Goal: Book appointment/travel/reservation

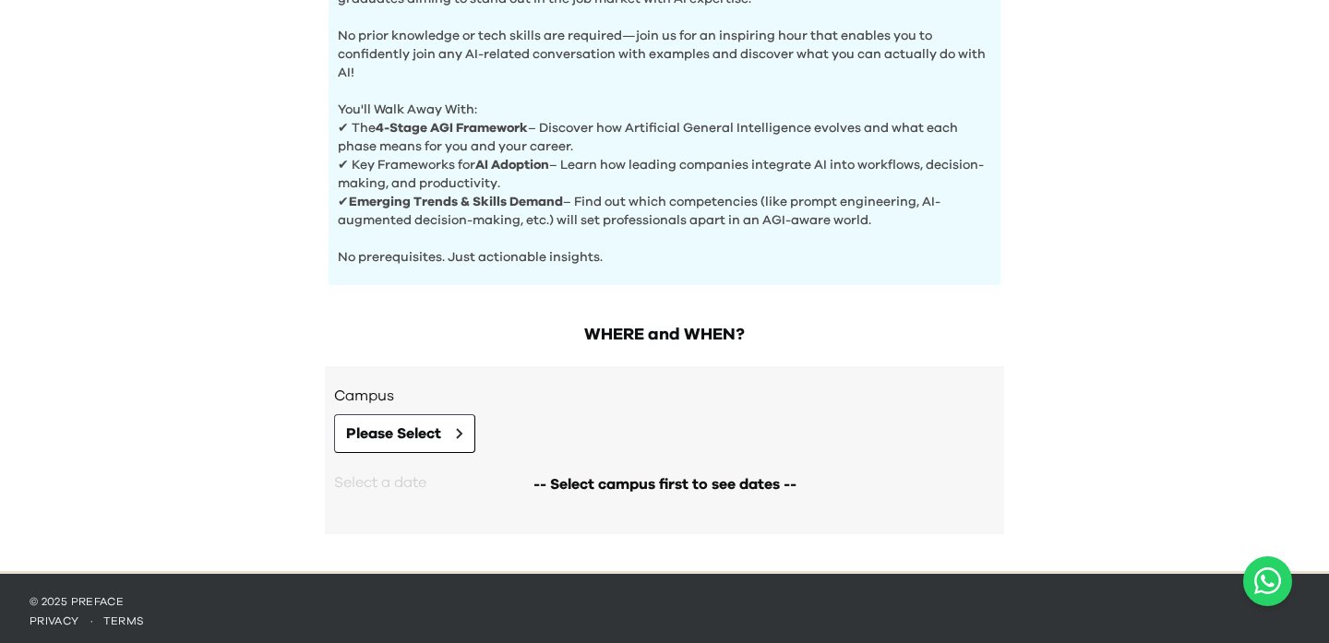
scroll to position [718, 0]
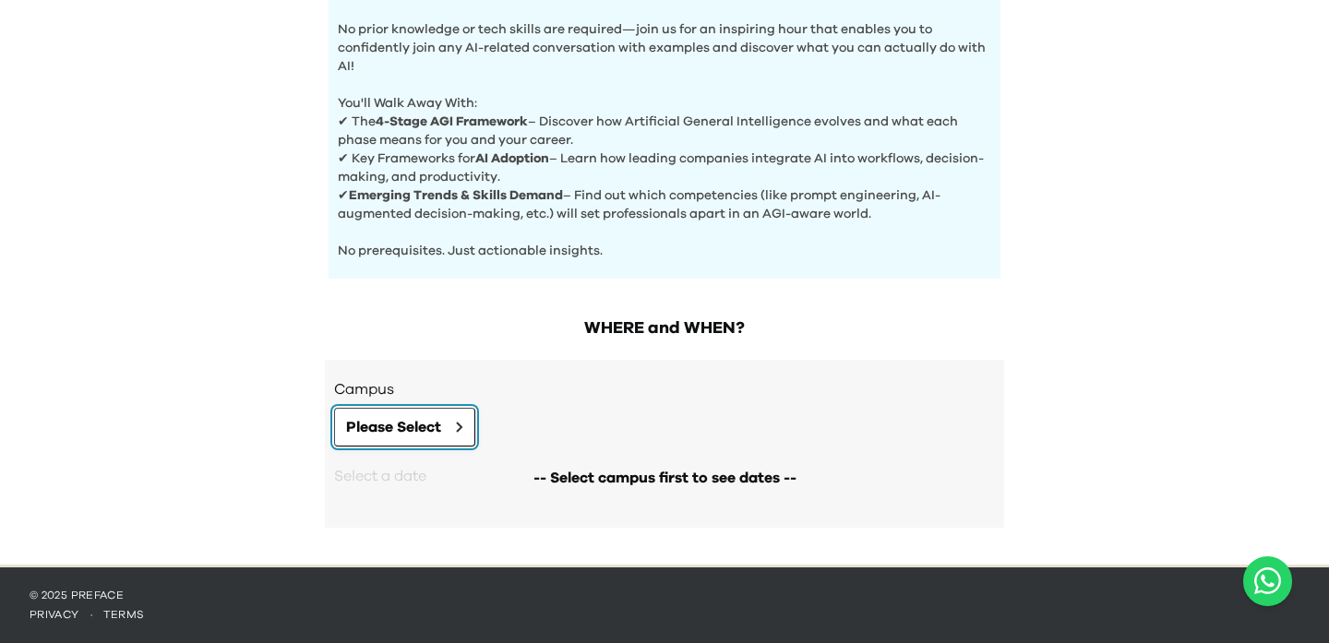
click at [440, 433] on span "Please Select" at bounding box center [393, 427] width 95 height 22
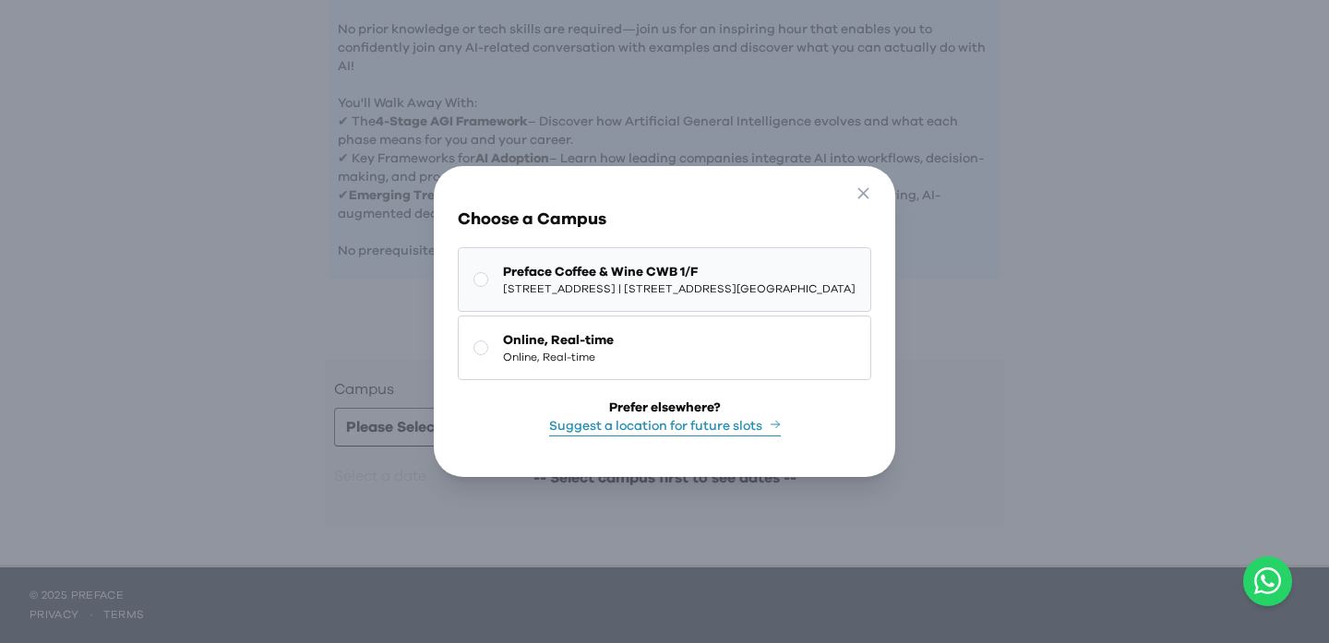
click at [633, 289] on span "[STREET_ADDRESS] | [STREET_ADDRESS][GEOGRAPHIC_DATA]" at bounding box center [679, 288] width 353 height 15
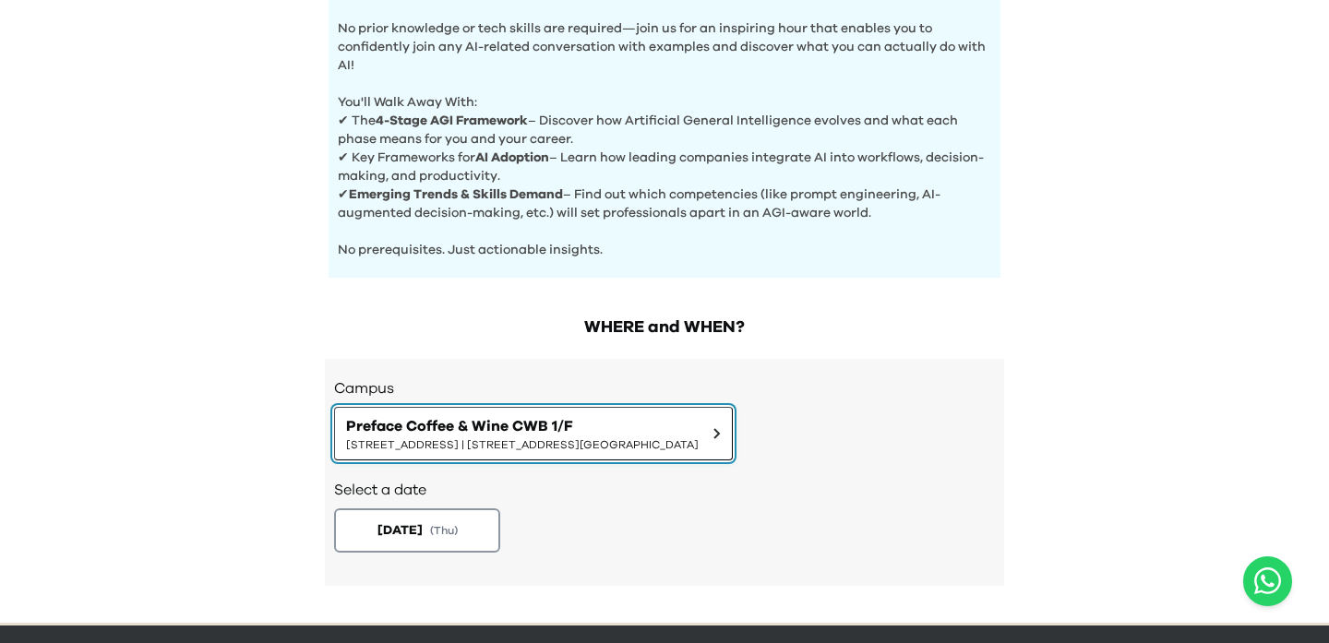
click at [699, 425] on span "Preface Coffee & Wine CWB 1/F" at bounding box center [522, 426] width 353 height 22
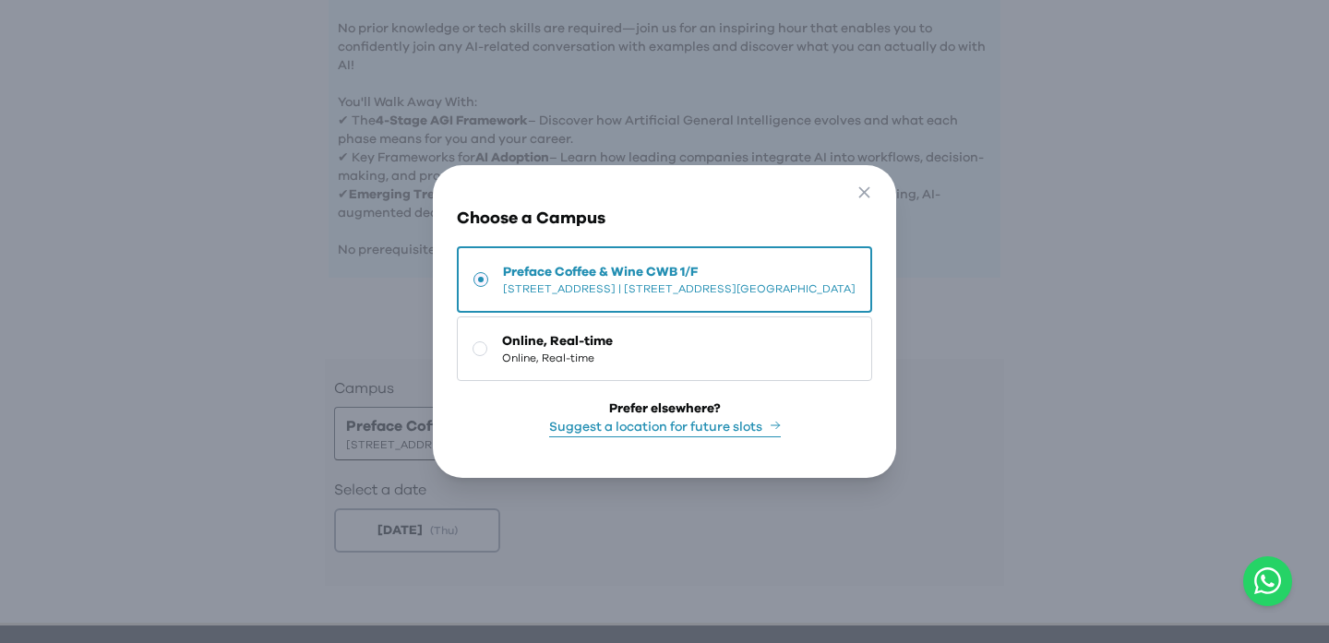
drag, startPoint x: 1179, startPoint y: 377, endPoint x: 862, endPoint y: 470, distance: 330.0
click at [1149, 382] on div "Go Back Close Choose a Campus Preface Coffee & Wine CWB 1/F 1/F, The Sharp, 11 …" at bounding box center [664, 321] width 1329 height 643
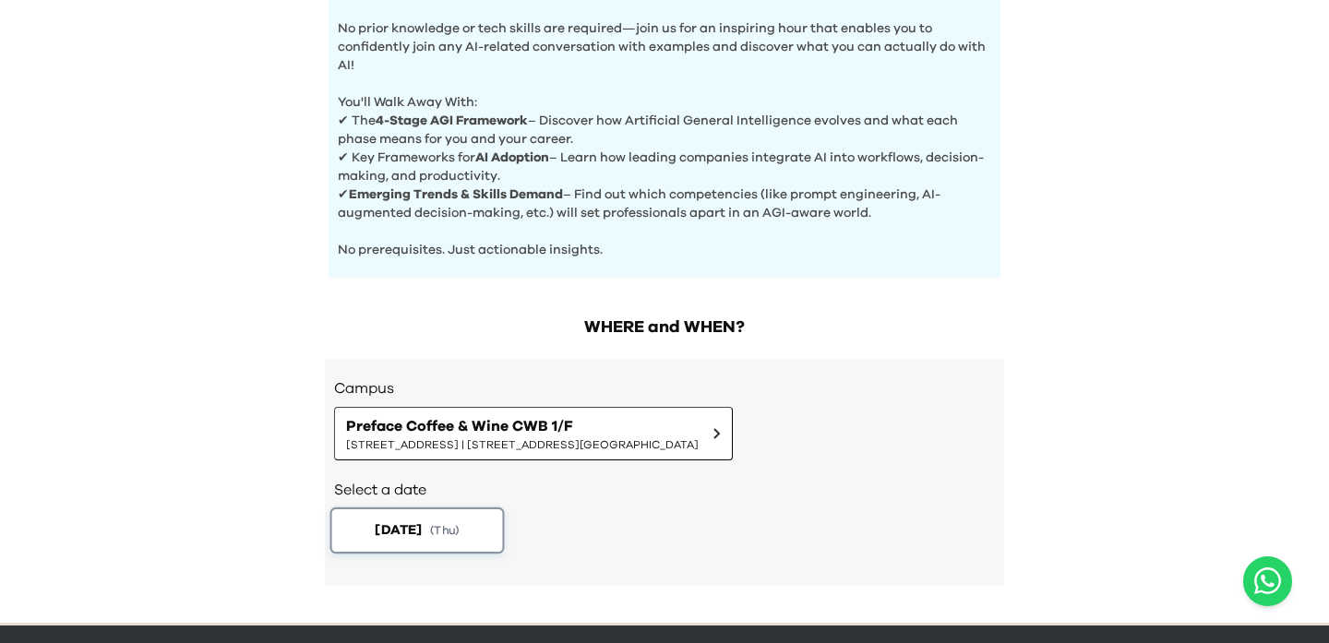
click at [455, 525] on span "( Thu )" at bounding box center [445, 530] width 30 height 16
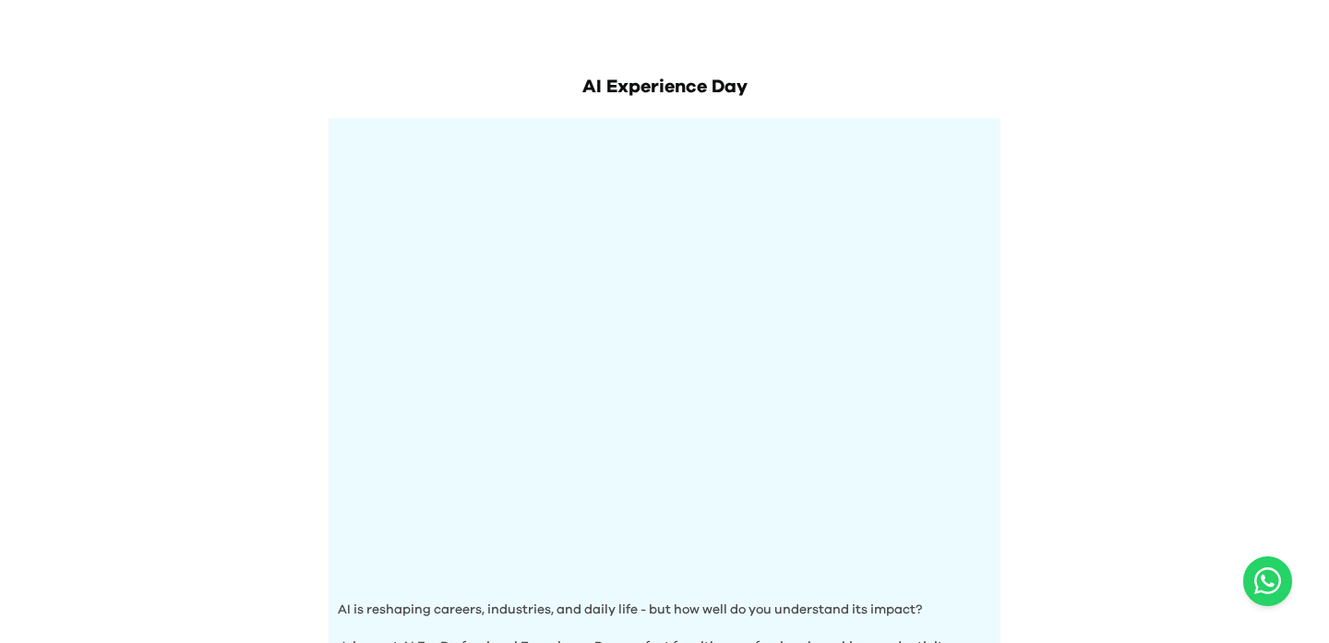
scroll to position [0, 0]
